Goal: Information Seeking & Learning: Learn about a topic

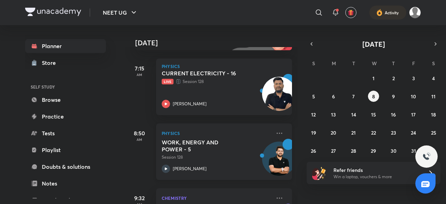
scroll to position [98, 0]
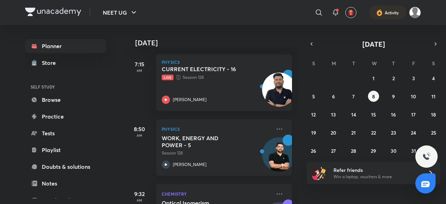
click at [278, 129] on icon at bounding box center [279, 129] width 8 height 8
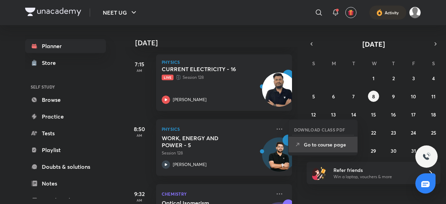
click at [315, 143] on p "Go to course page" at bounding box center [328, 144] width 48 height 7
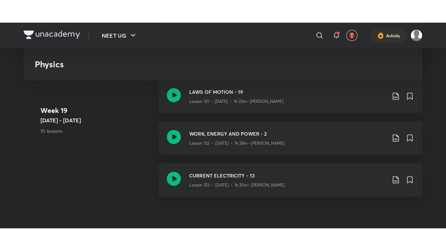
scroll to position [5890, 0]
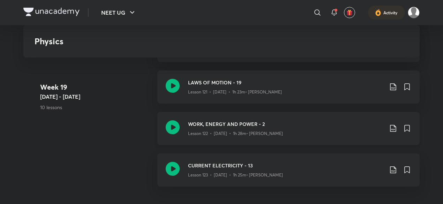
click at [219, 136] on p "Lesson 122 • [DATE] • 1h 28m • [PERSON_NAME]" at bounding box center [235, 133] width 95 height 6
